Goal: Check status

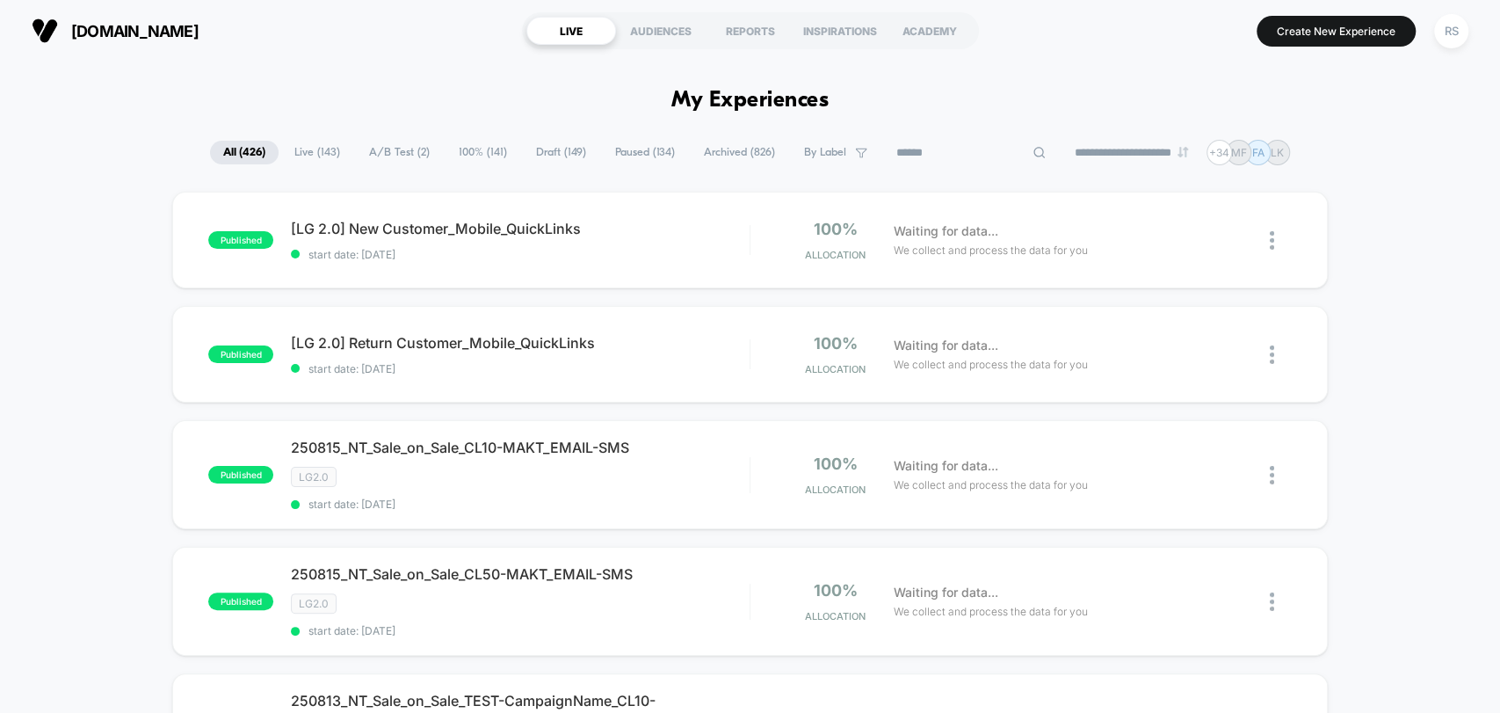
click at [937, 145] on input at bounding box center [971, 152] width 176 height 21
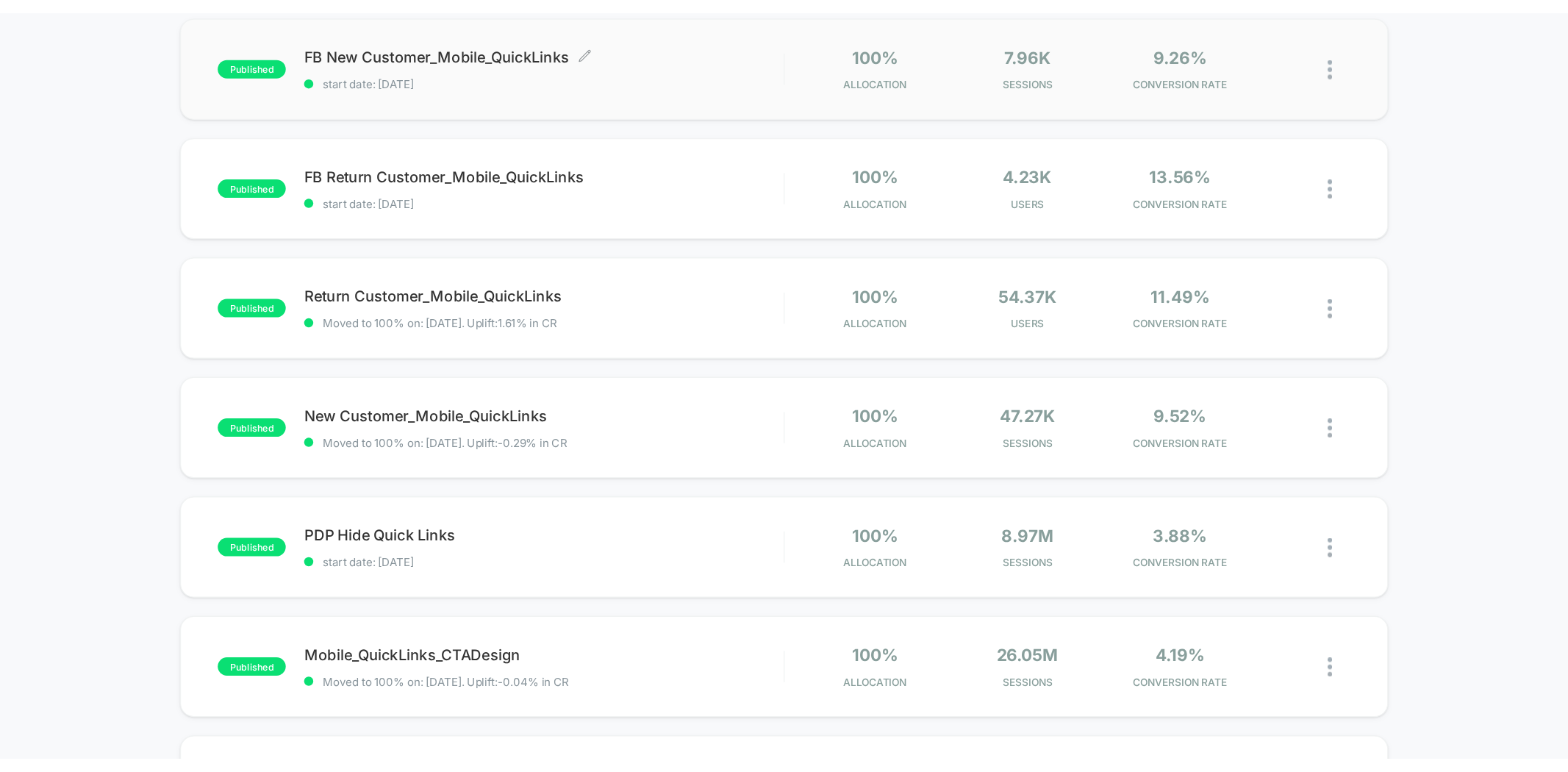
scroll to position [381, 0]
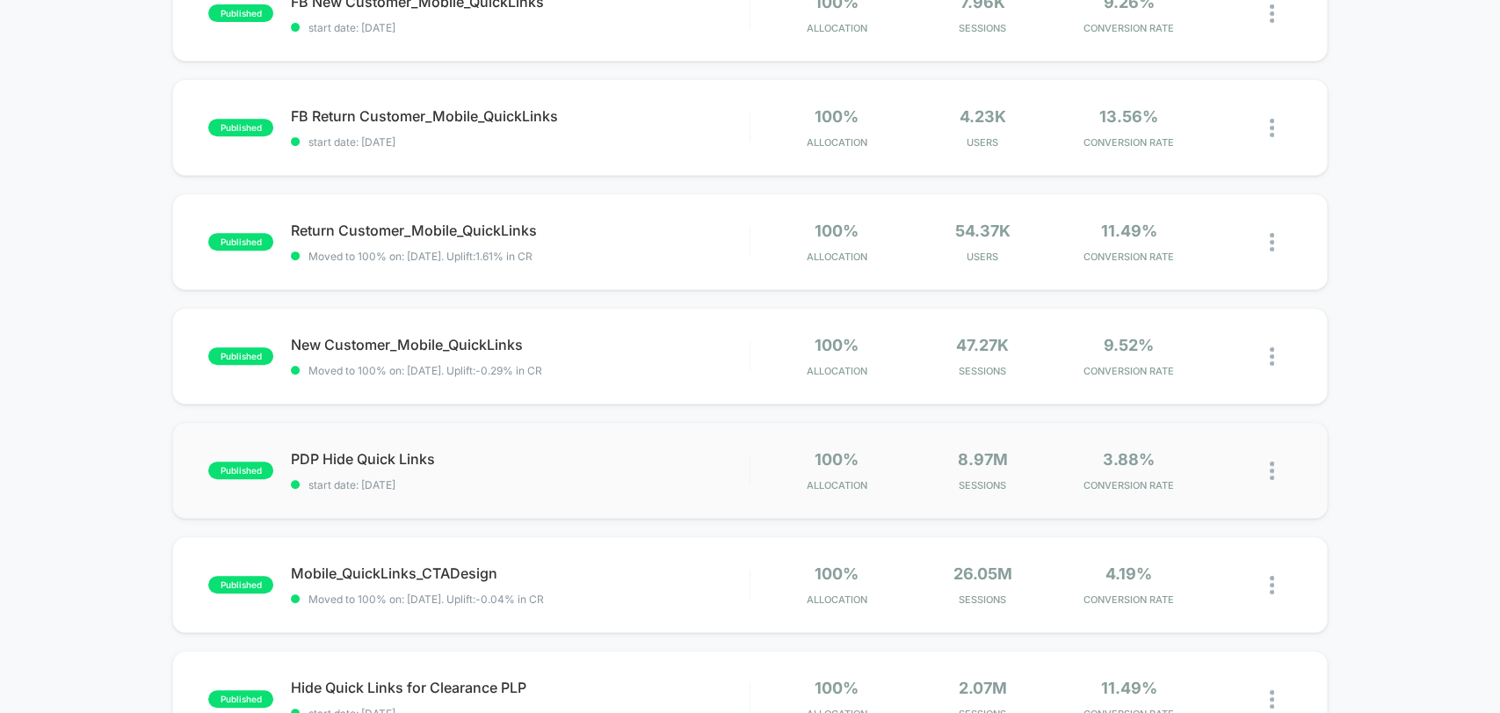
type input "**********"
click at [559, 462] on span "PDP Hide Quick Links Click to edit experience details" at bounding box center [520, 459] width 458 height 18
